Goal: Task Accomplishment & Management: Use online tool/utility

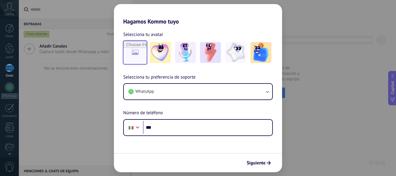
click at [136, 50] on input "file" at bounding box center [135, 52] width 23 height 23
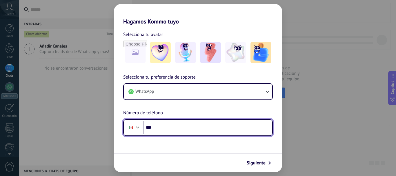
click at [174, 127] on input "***" at bounding box center [207, 127] width 129 height 13
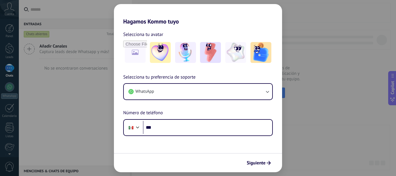
click at [83, 100] on div "Hagamos Kommo tuyo Selecciona tu avatar Selecciona tu preferencia de soporte Wh…" at bounding box center [198, 88] width 396 height 176
click at [145, 9] on h2 "Hagamos Kommo tuyo" at bounding box center [198, 14] width 168 height 21
click at [134, 53] on input "file" at bounding box center [135, 52] width 23 height 23
type input "**********"
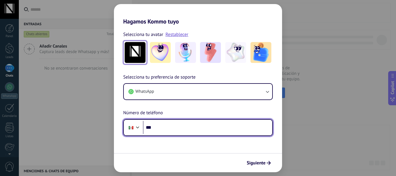
click at [185, 126] on input "***" at bounding box center [207, 127] width 129 height 13
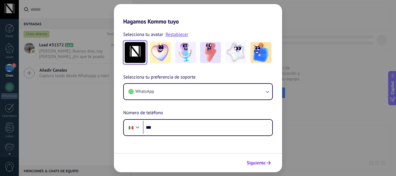
click at [261, 164] on span "Siguiente" at bounding box center [256, 163] width 19 height 4
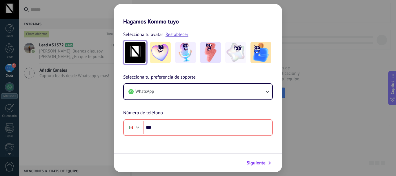
click at [261, 164] on span "Siguiente" at bounding box center [256, 163] width 19 height 4
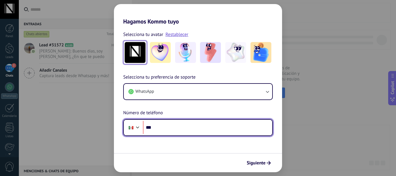
click at [172, 128] on input "***" at bounding box center [207, 127] width 129 height 13
type input "**********"
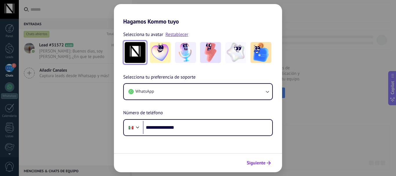
click at [259, 160] on button "Siguiente" at bounding box center [258, 163] width 29 height 10
click at [259, 160] on div "Siguiente" at bounding box center [198, 162] width 168 height 19
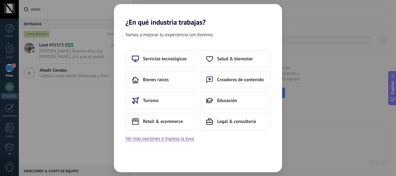
click at [127, 158] on div "Vamos a mejorar tu experiencia con Kommo. Servicios tecnológicos Salud & bienes…" at bounding box center [198, 99] width 168 height 146
click at [145, 119] on span "Retail & ecommerce" at bounding box center [163, 122] width 40 height 6
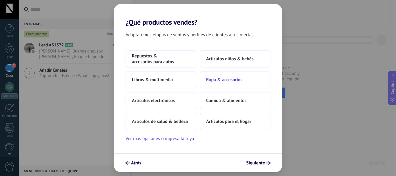
click at [228, 77] on span "Ropa & accesorios" at bounding box center [224, 80] width 36 height 6
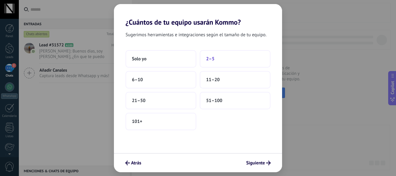
click at [219, 62] on button "2–5" at bounding box center [235, 58] width 71 height 17
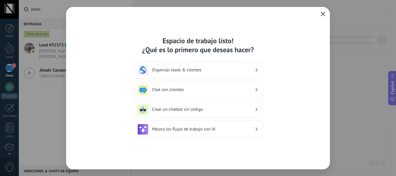
click at [323, 15] on icon "button" at bounding box center [323, 14] width 5 height 5
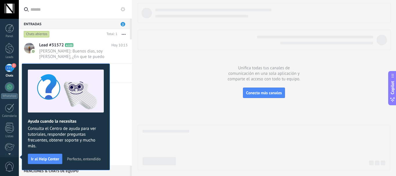
click at [84, 157] on span "Perfecto, entendido" at bounding box center [84, 159] width 34 height 4
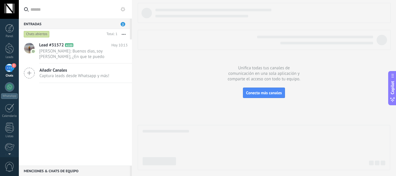
click at [4, 70] on link "2 Chats" at bounding box center [9, 71] width 19 height 14
click at [8, 49] on div at bounding box center [9, 48] width 9 height 11
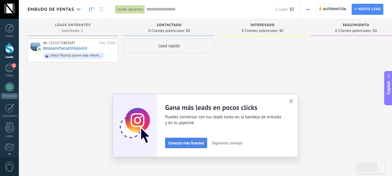
click at [192, 146] on button "Conecta más fuentes" at bounding box center [186, 143] width 42 height 10
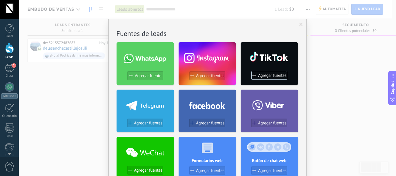
click at [209, 125] on span "Agregar fuentes" at bounding box center [210, 123] width 28 height 5
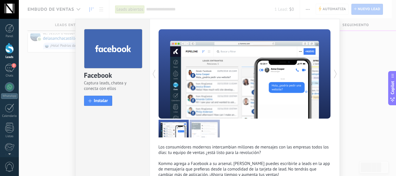
click at [41, 80] on div "Facebook Captura leads, chatea y conecta con ellos install Instalar Los consumi…" at bounding box center [208, 88] width 378 height 176
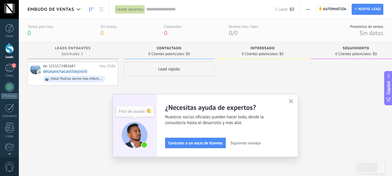
click at [291, 100] on icon "button" at bounding box center [291, 101] width 4 height 4
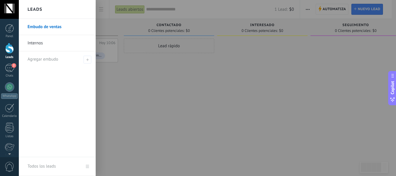
click at [9, 50] on div at bounding box center [9, 48] width 9 height 11
click at [9, 127] on div at bounding box center [9, 128] width 9 height 10
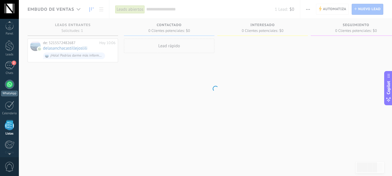
click at [9, 83] on div at bounding box center [9, 84] width 9 height 9
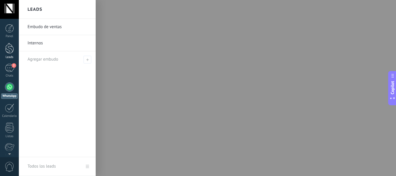
click at [9, 50] on div at bounding box center [9, 48] width 9 height 11
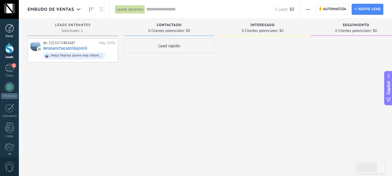
click at [9, 37] on div "Panel" at bounding box center [9, 37] width 17 height 4
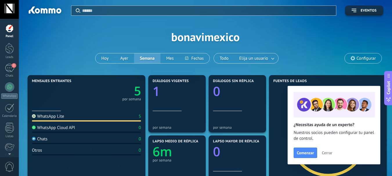
click at [328, 155] on span "Cerrar" at bounding box center [327, 153] width 10 height 4
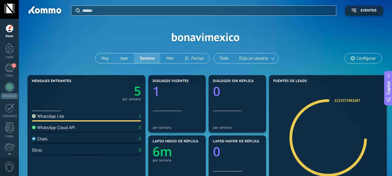
click at [7, 12] on div at bounding box center [9, 9] width 19 height 19
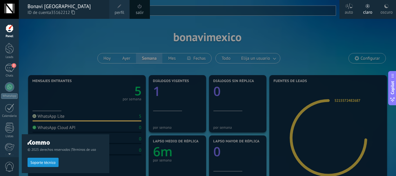
click at [24, 31] on div "© 2025 derechos reservados | Términos de uso Soporte técnico" at bounding box center [66, 97] width 88 height 157
click at [24, 48] on div "© 2025 derechos reservados | Términos de uso Soporte técnico" at bounding box center [66, 97] width 88 height 157
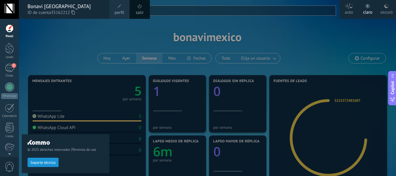
click at [7, 28] on div at bounding box center [9, 28] width 9 height 9
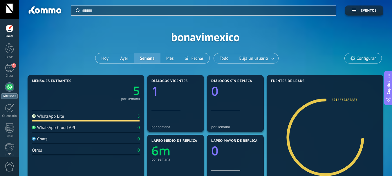
click at [10, 86] on div at bounding box center [9, 86] width 9 height 9
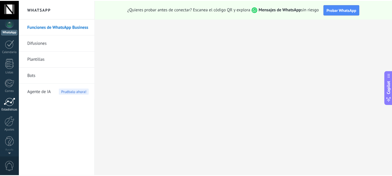
scroll to position [65, 0]
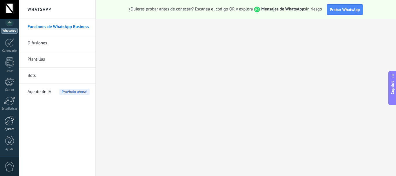
click at [8, 122] on div at bounding box center [10, 121] width 10 height 10
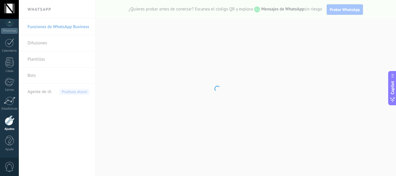
click at [8, 122] on div at bounding box center [10, 121] width 10 height 10
click at [7, 126] on link "Ajustes" at bounding box center [9, 124] width 19 height 16
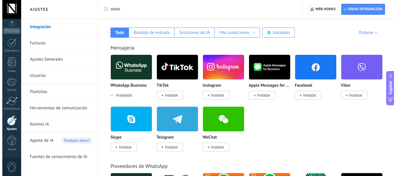
scroll to position [94, 0]
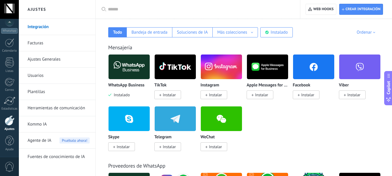
click at [211, 97] on span "Instalar" at bounding box center [215, 94] width 13 height 5
click at [211, 95] on span "Instalar" at bounding box center [215, 94] width 13 height 5
click at [214, 97] on span "Instalar" at bounding box center [215, 94] width 13 height 5
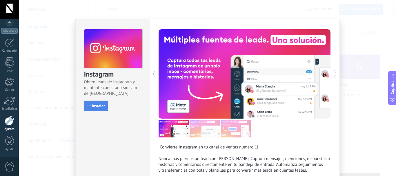
click at [97, 107] on span "Instalar" at bounding box center [98, 106] width 13 height 4
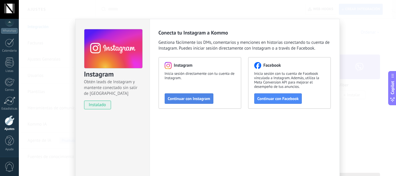
click at [178, 100] on span "Continuar con Instagram" at bounding box center [189, 99] width 42 height 4
